Goal: Check status

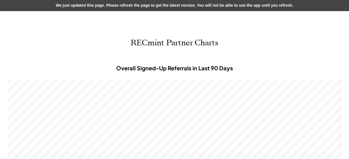
scroll to position [167, 334]
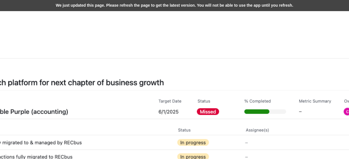
scroll to position [167, 334]
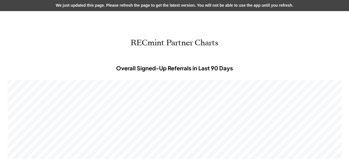
scroll to position [167, 334]
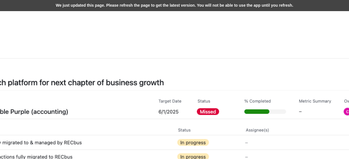
scroll to position [167, 334]
